Goal: Find contact information: Find contact information

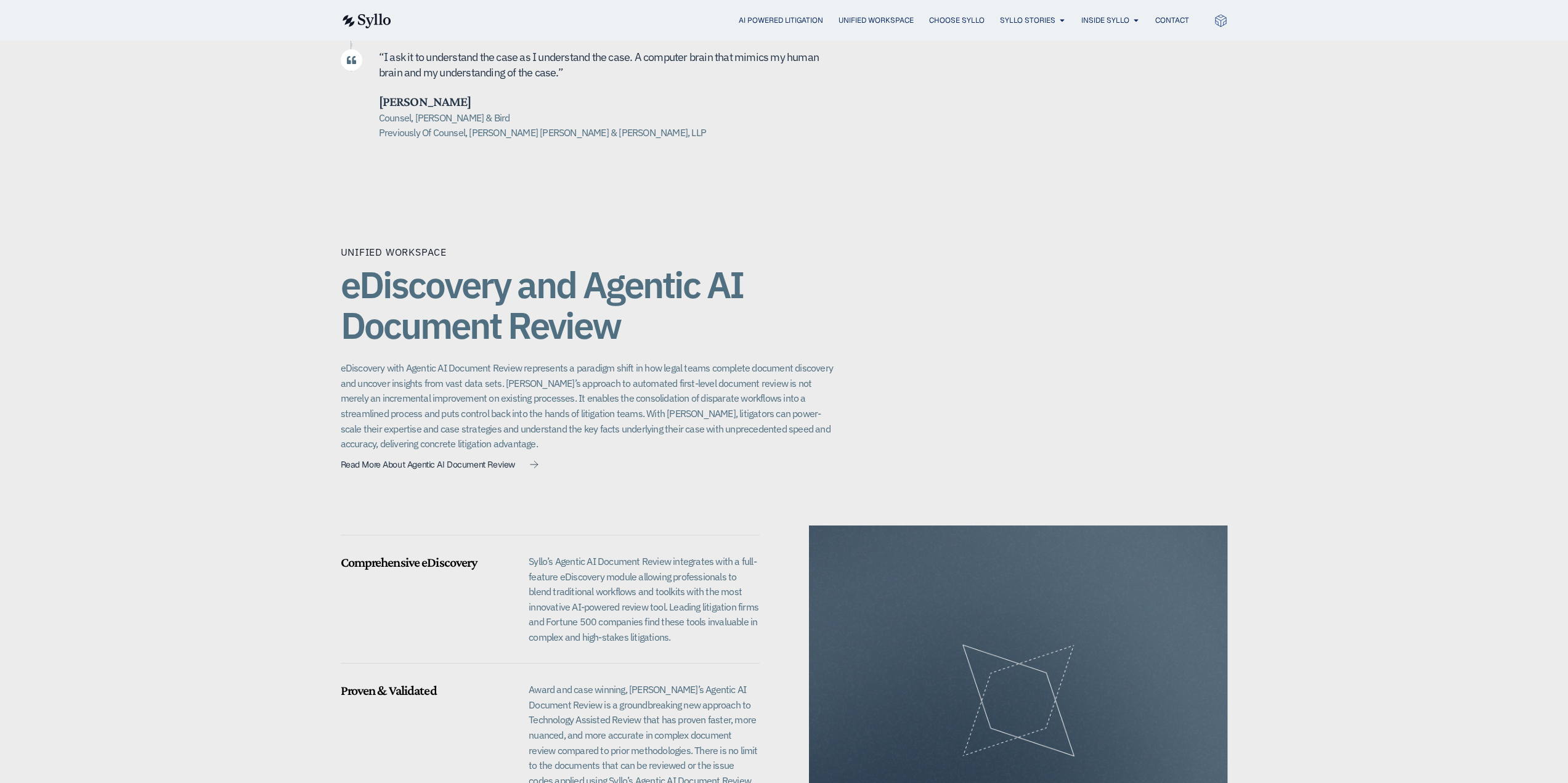
scroll to position [493, 0]
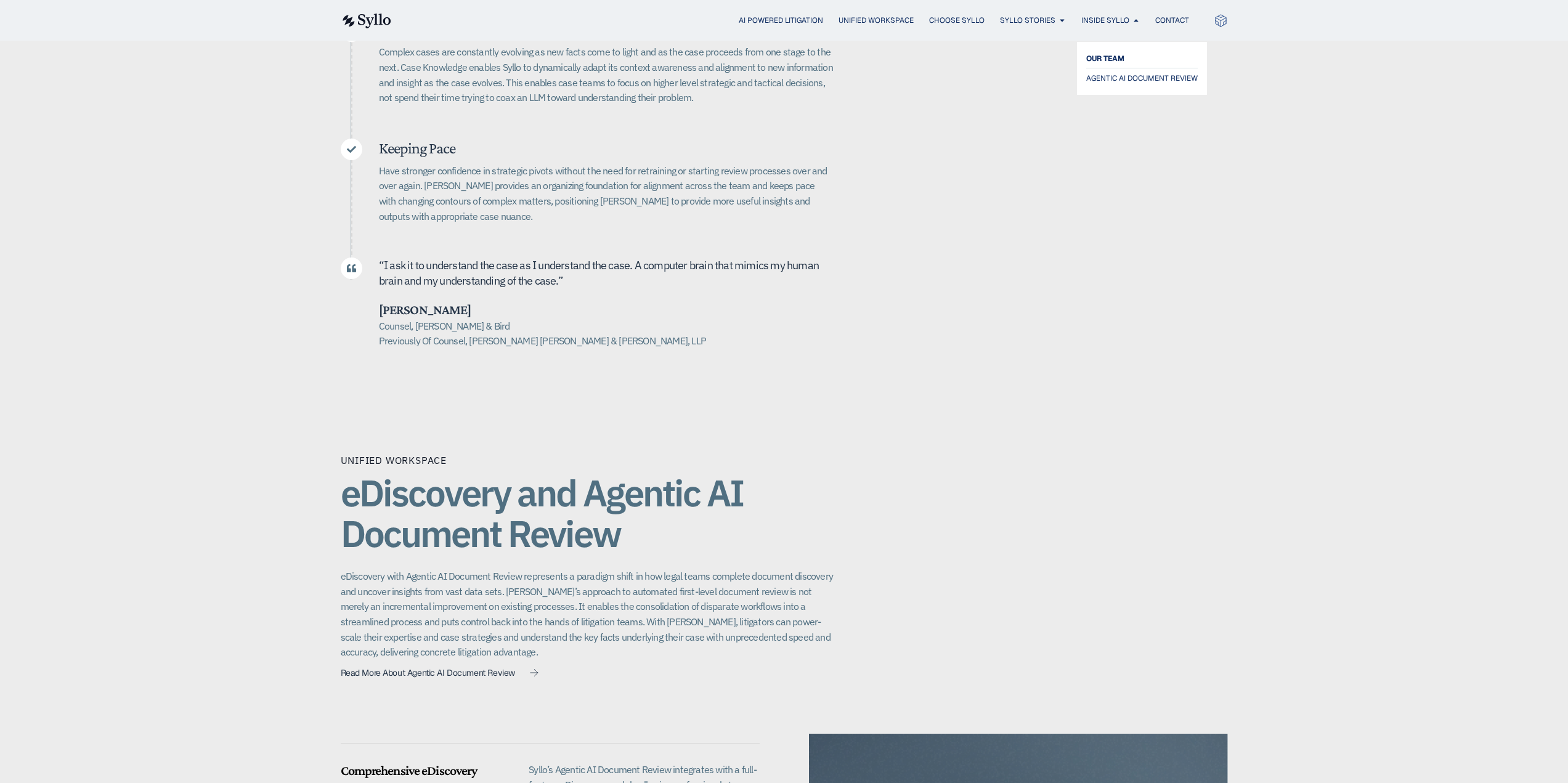
click at [1111, 56] on span "OUR TEAM" at bounding box center [1105, 58] width 38 height 15
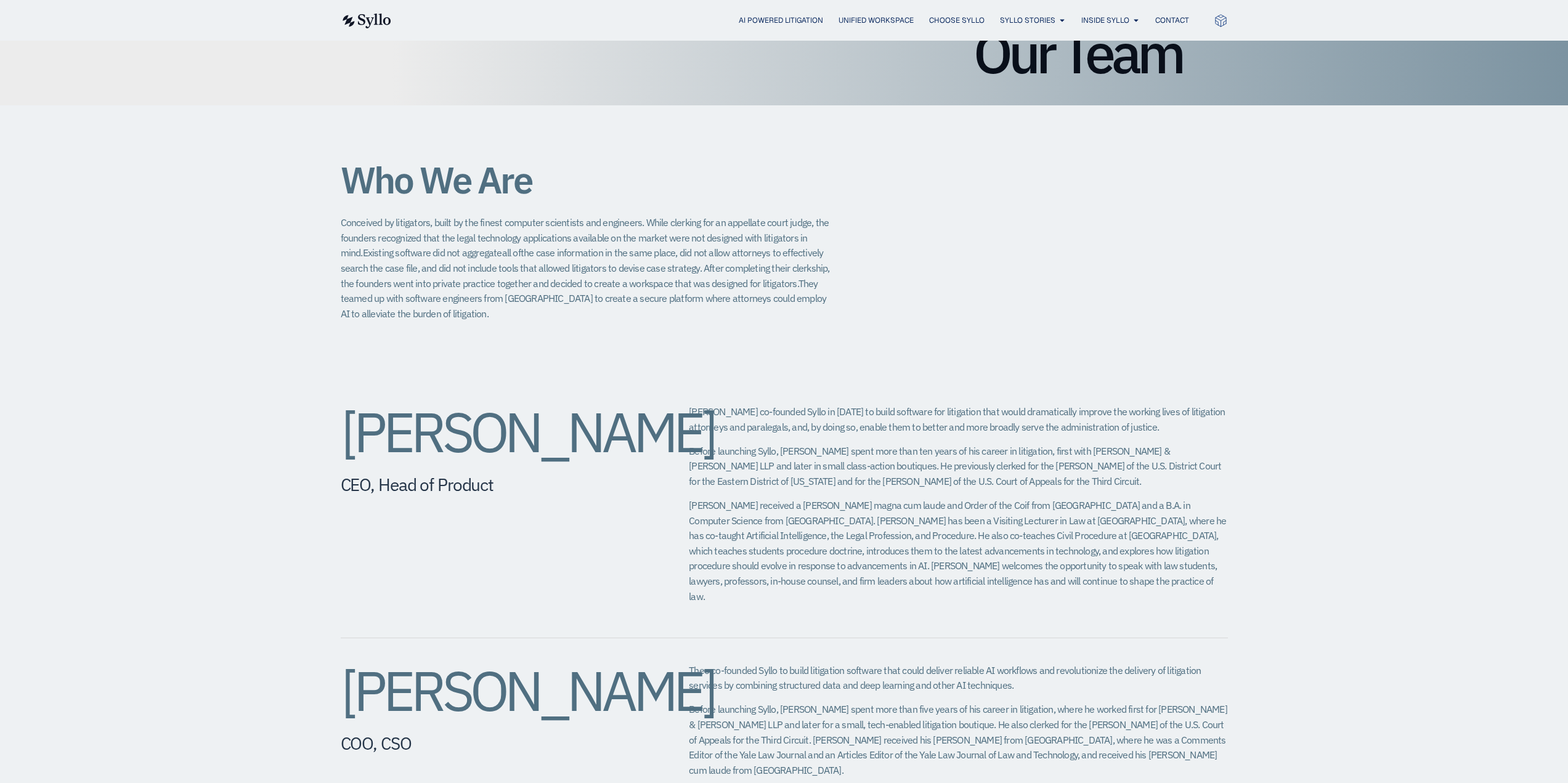
scroll to position [185, 0]
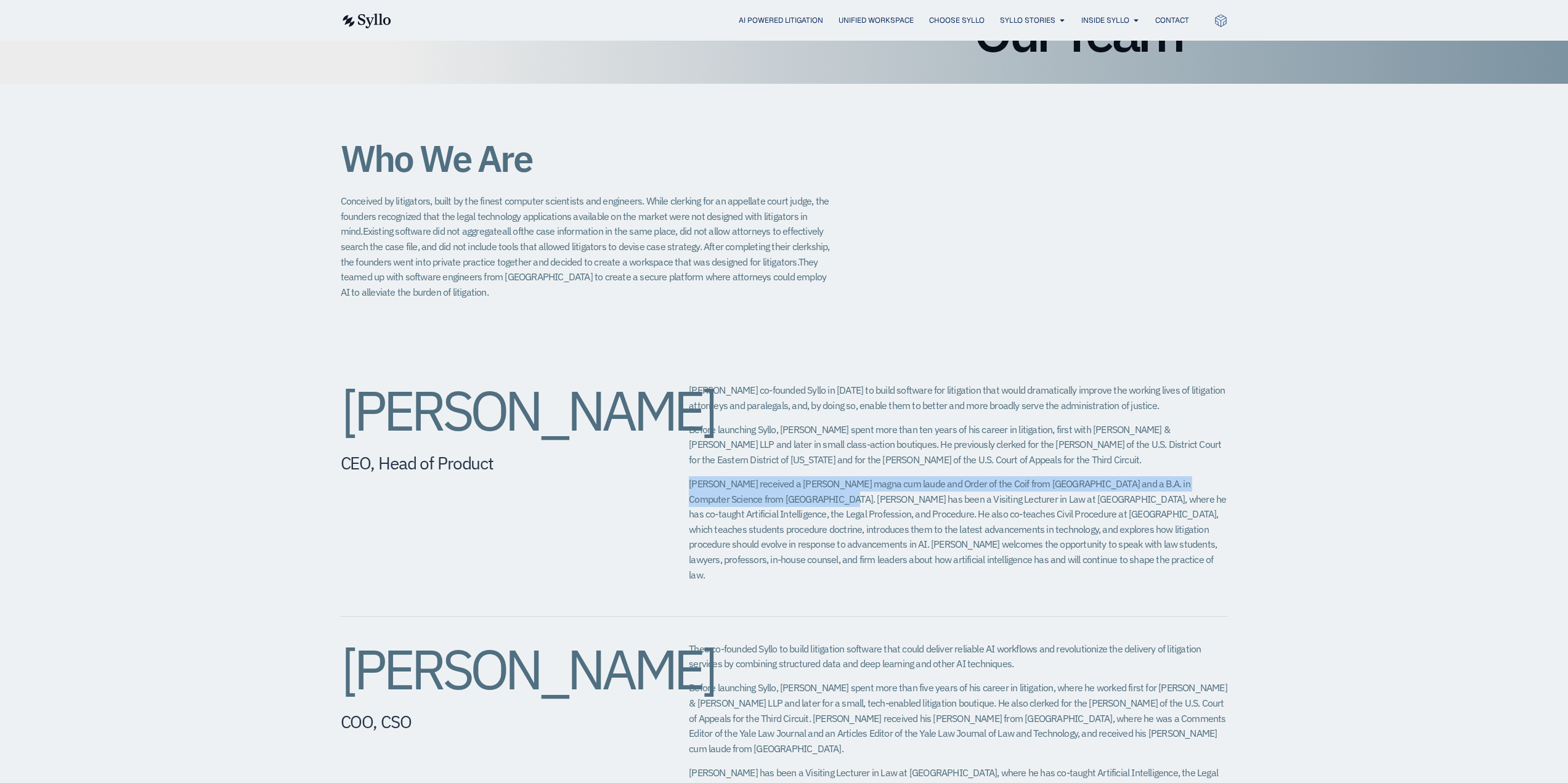
drag, startPoint x: 688, startPoint y: 483, endPoint x: 757, endPoint y: 503, distance: 71.8
click at [757, 503] on div "Jeffrey Chivers CEO, Head of Product Jeff co-founded Syllo in 2019 to build sof…" at bounding box center [784, 487] width 887 height 259
copy p "Jeff received a J.D. magna cum laude and Order of the Coif from Georgetown Univ…"
